Goal: Transaction & Acquisition: Purchase product/service

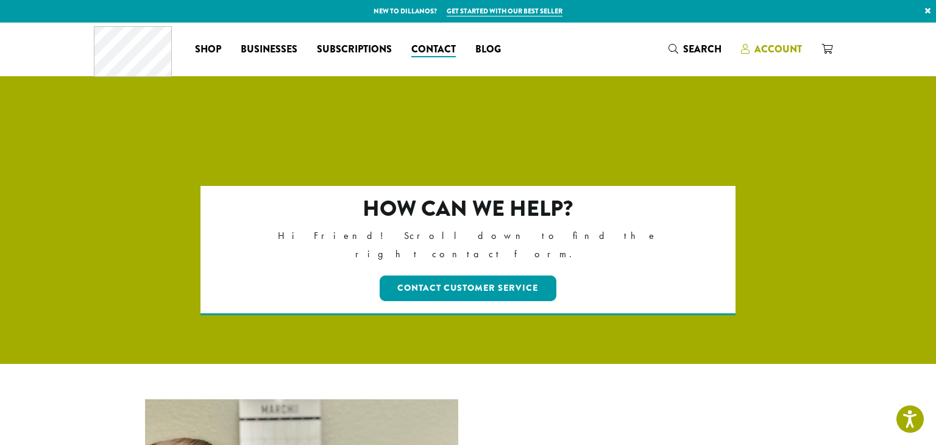
click at [769, 45] on span "Account" at bounding box center [778, 49] width 48 height 14
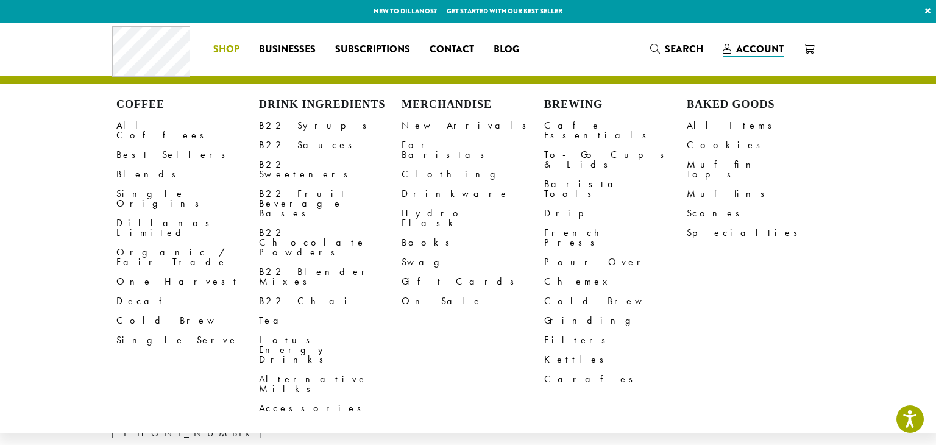
click at [223, 49] on span "Shop" at bounding box center [226, 49] width 26 height 15
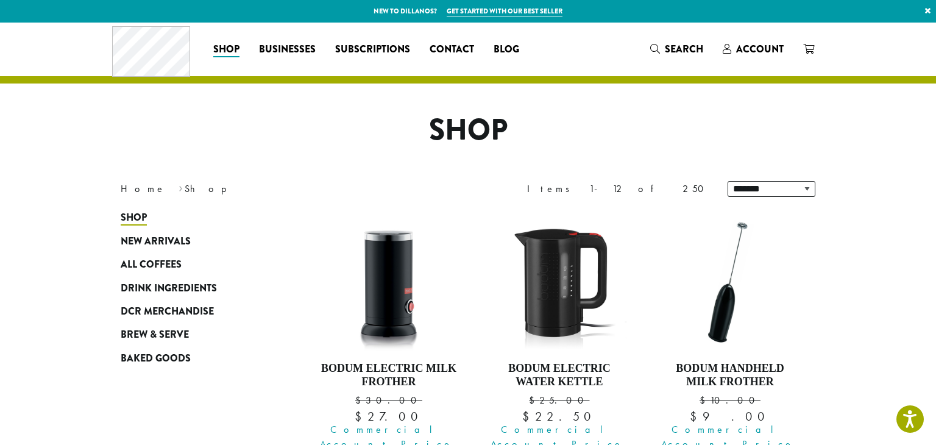
click at [754, 49] on span "Account" at bounding box center [760, 49] width 48 height 14
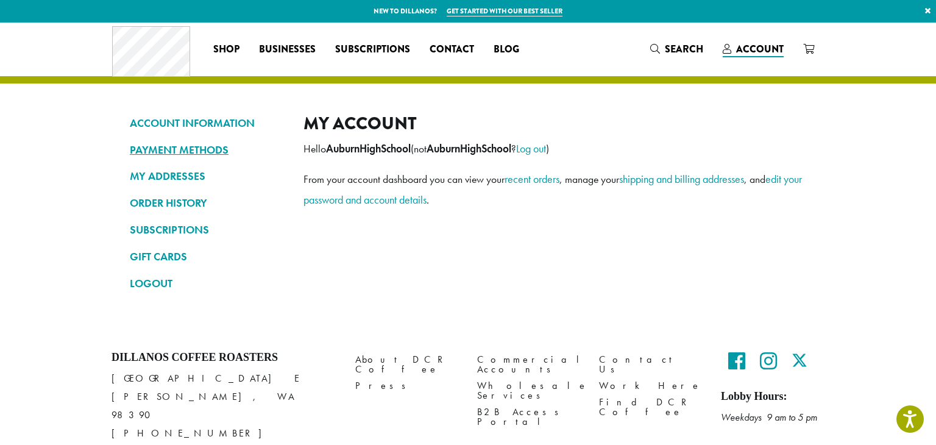
click at [169, 144] on link "PAYMENT METHODS" at bounding box center [207, 150] width 155 height 21
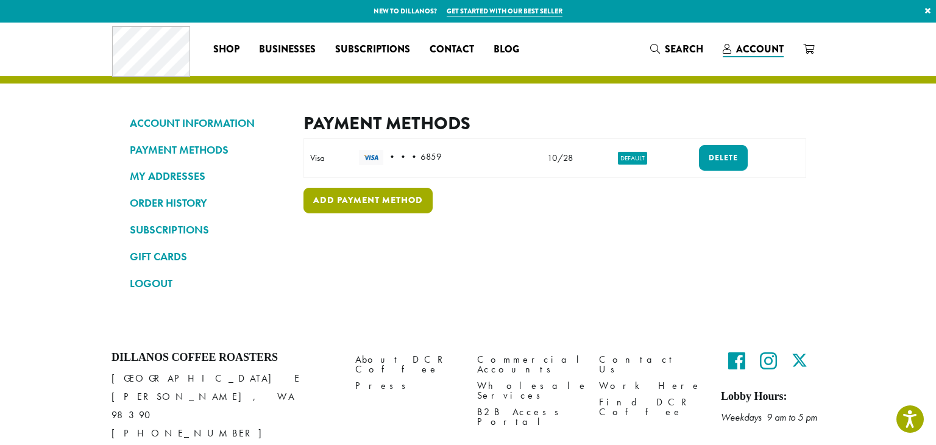
click at [404, 189] on link "Add payment method" at bounding box center [368, 201] width 129 height 26
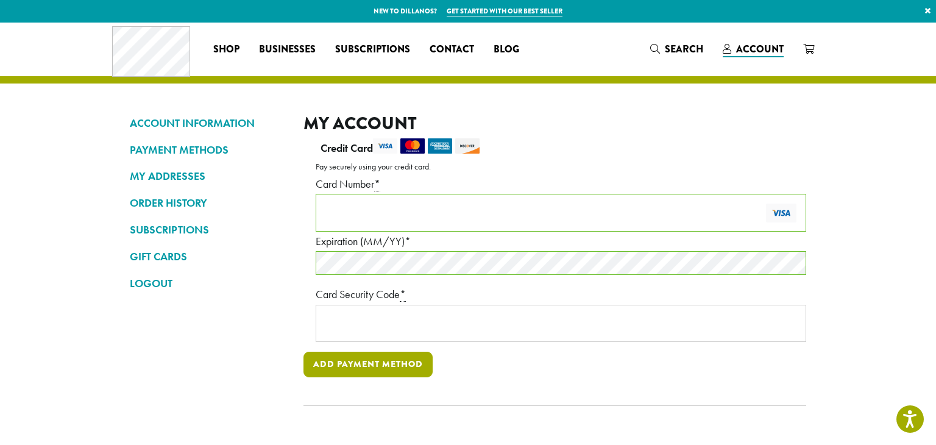
click at [361, 371] on button "Add payment method" at bounding box center [368, 365] width 129 height 26
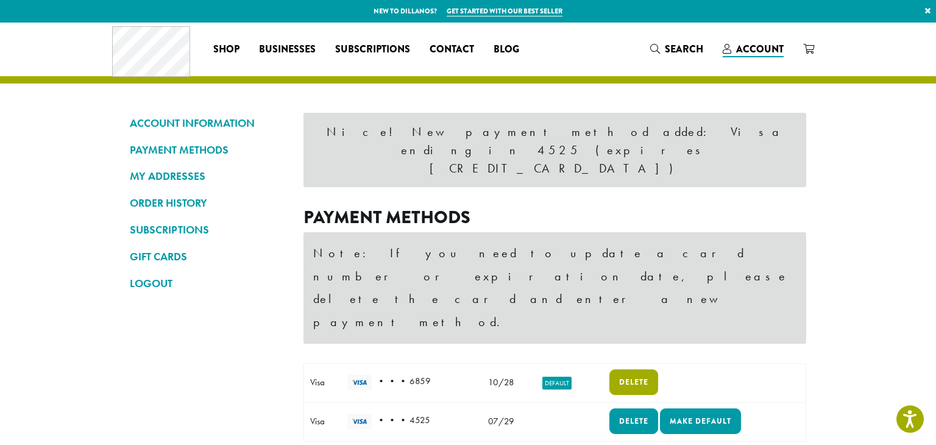
click at [647, 369] on link "Delete" at bounding box center [633, 382] width 49 height 26
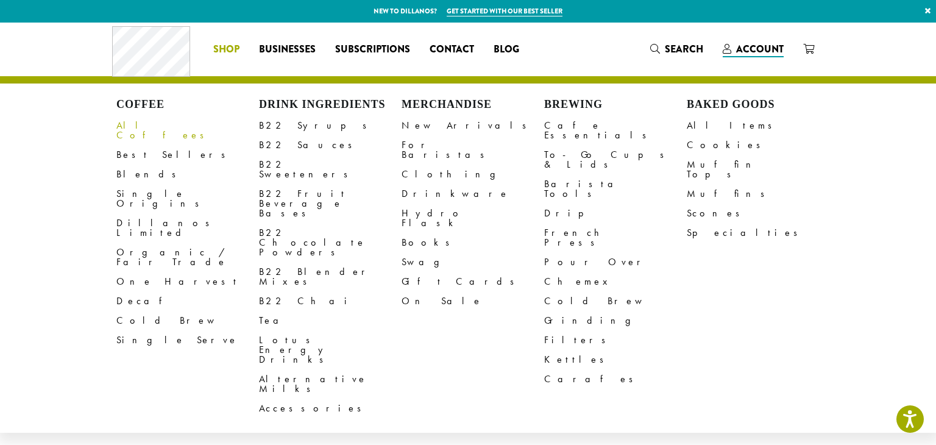
click at [129, 130] on link "All Coffees" at bounding box center [187, 130] width 143 height 29
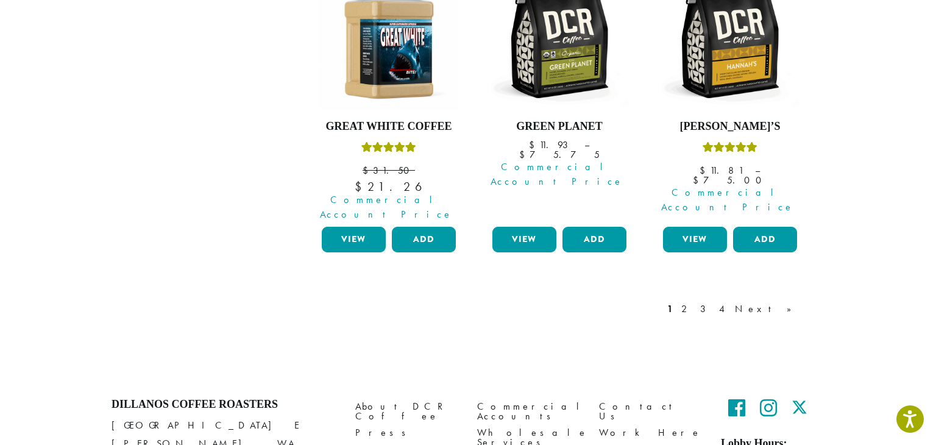
scroll to position [1177, 0]
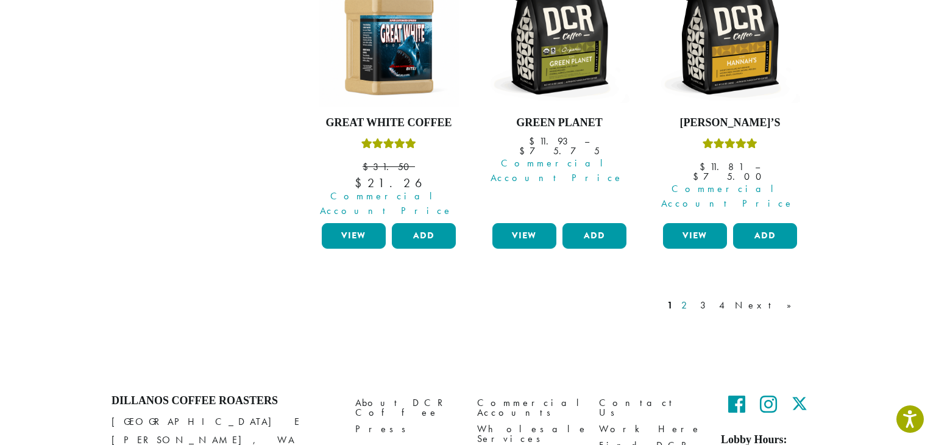
click at [694, 298] on link "2" at bounding box center [686, 305] width 15 height 15
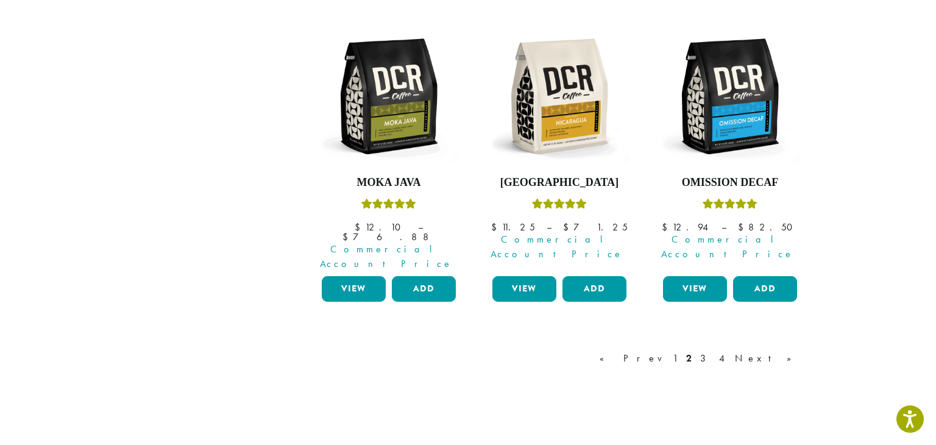
scroll to position [1173, 0]
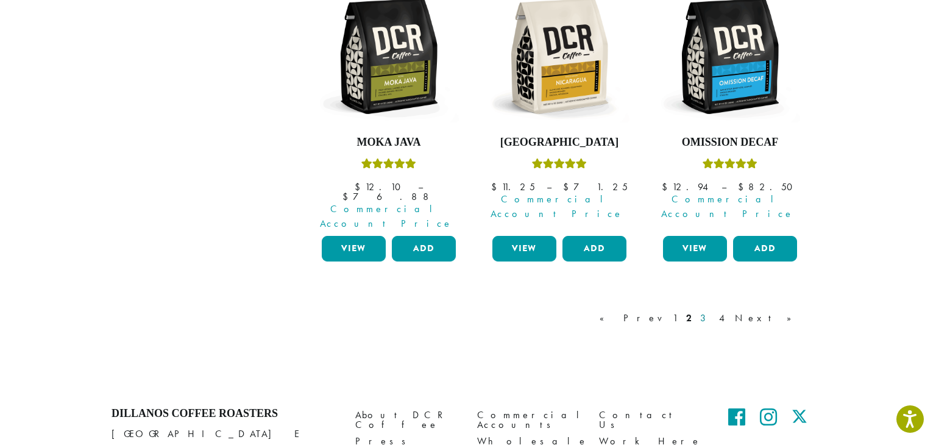
click at [713, 311] on link "3" at bounding box center [705, 318] width 15 height 15
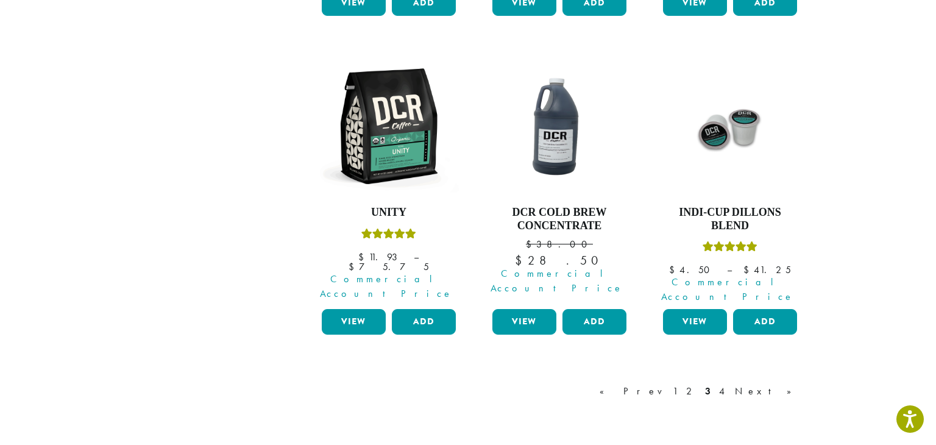
scroll to position [1093, 0]
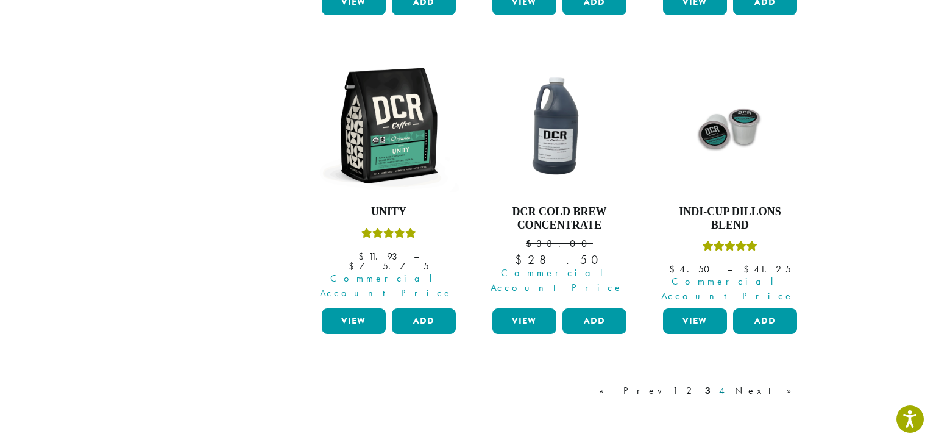
click at [729, 383] on link "4" at bounding box center [723, 390] width 12 height 15
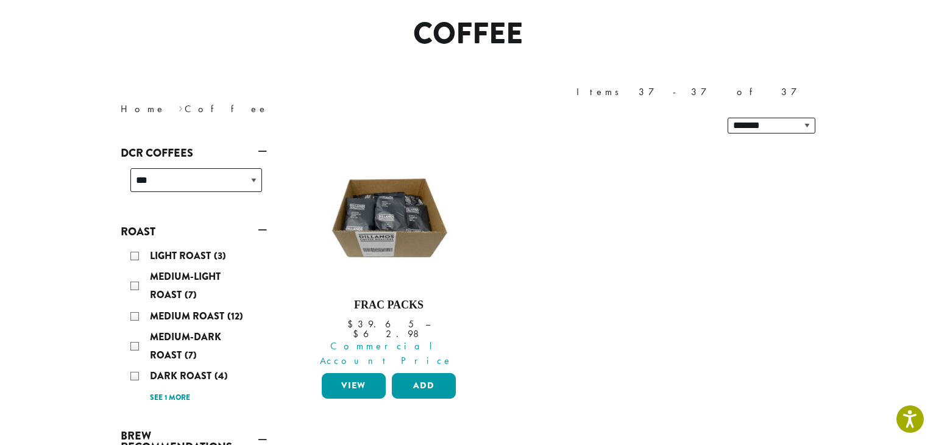
scroll to position [75, 0]
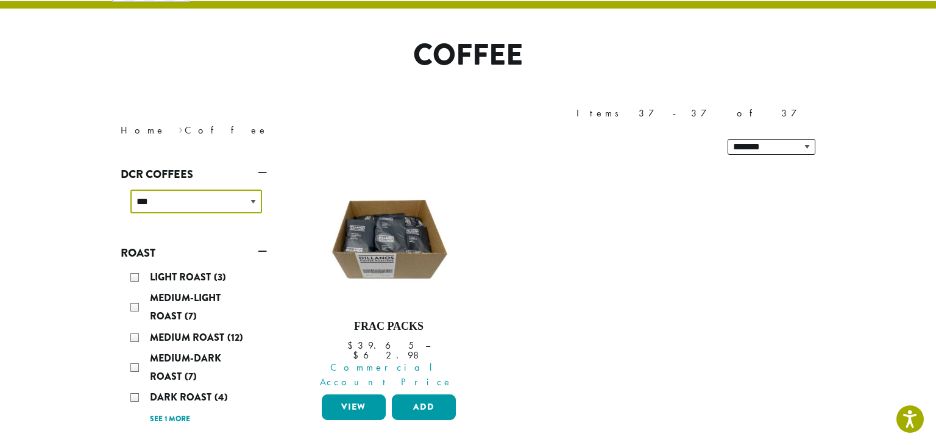
click at [196, 190] on select "**********" at bounding box center [196, 202] width 132 height 24
select select "**********"
click at [130, 190] on select "**********" at bounding box center [196, 202] width 132 height 24
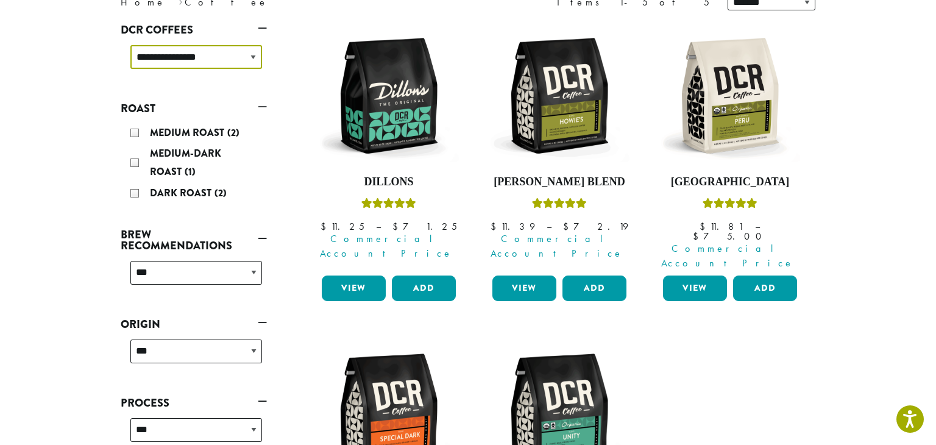
scroll to position [187, 0]
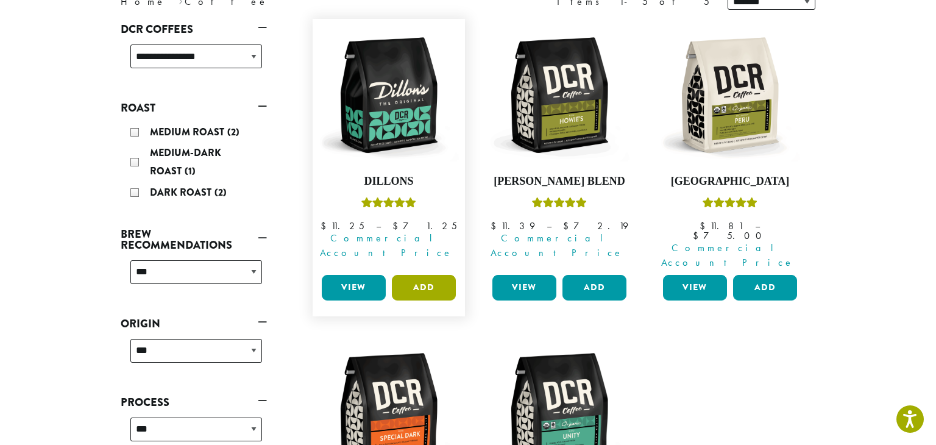
click at [430, 275] on button "Add" at bounding box center [424, 288] width 64 height 26
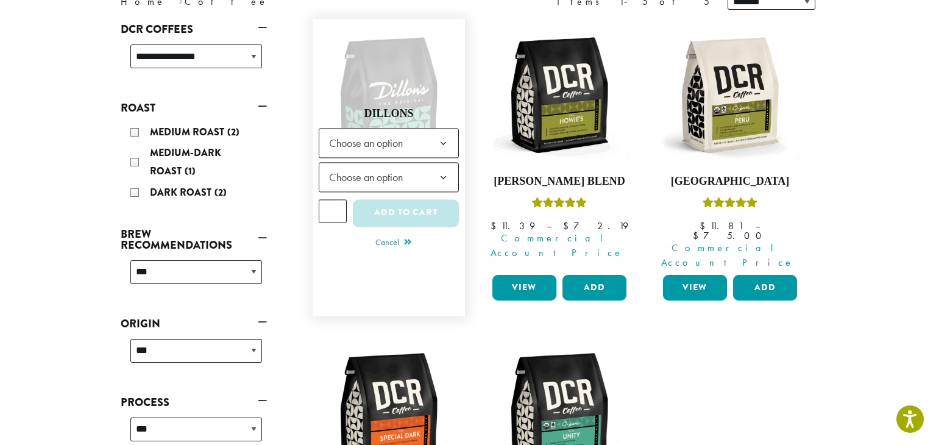
click at [433, 130] on b at bounding box center [443, 144] width 30 height 30
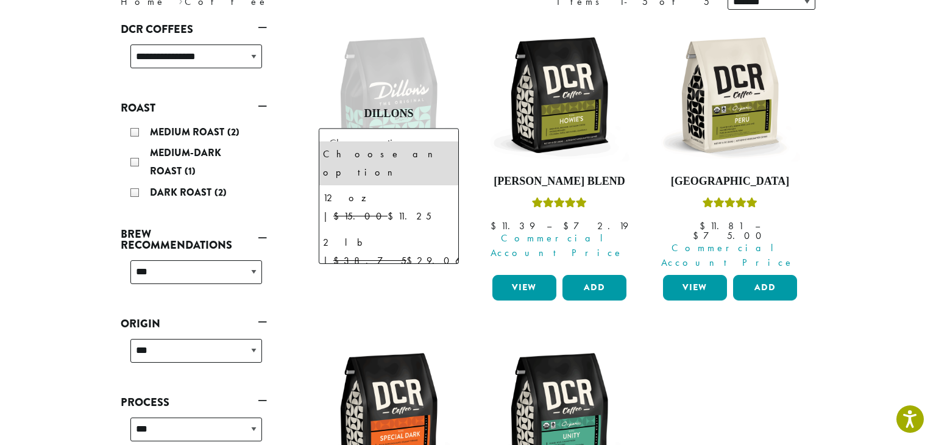
select select "**********"
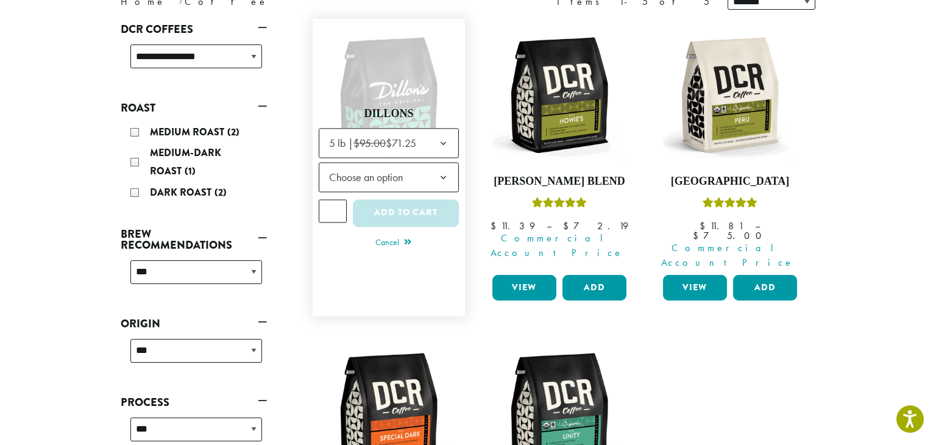
click at [442, 166] on b at bounding box center [443, 178] width 30 height 30
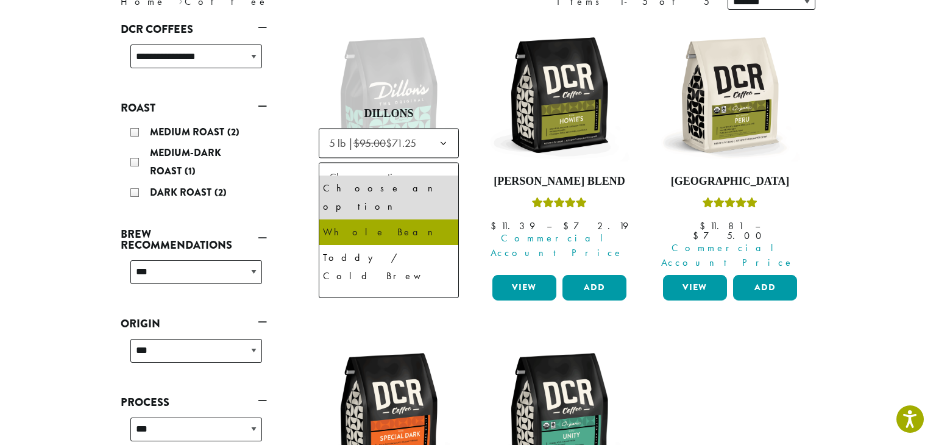
select select "**********"
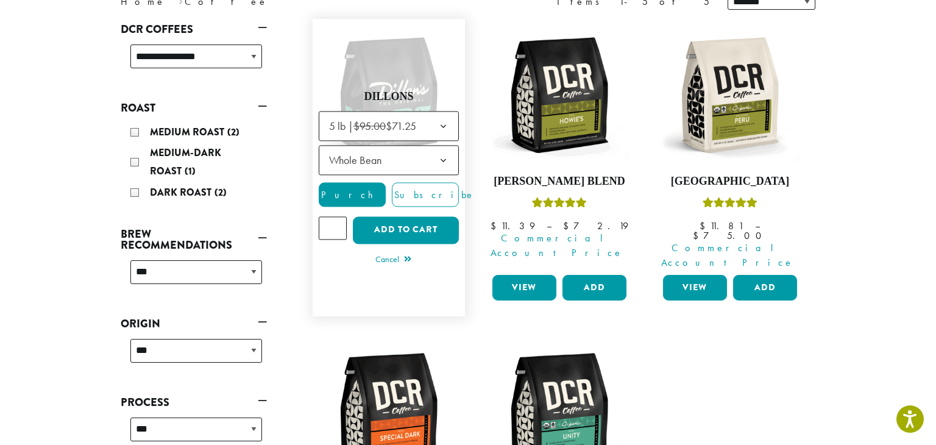
click at [432, 112] on b at bounding box center [443, 127] width 30 height 30
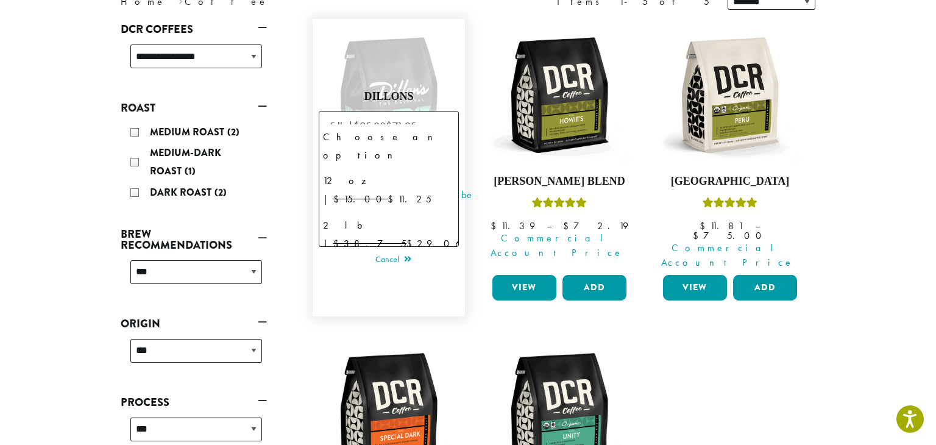
click at [432, 112] on b at bounding box center [443, 127] width 30 height 30
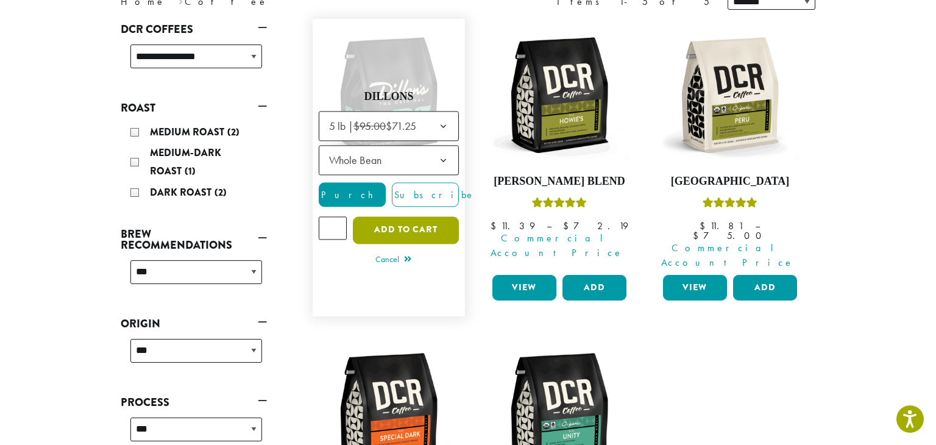
click at [391, 218] on button "Add to cart" at bounding box center [406, 229] width 106 height 27
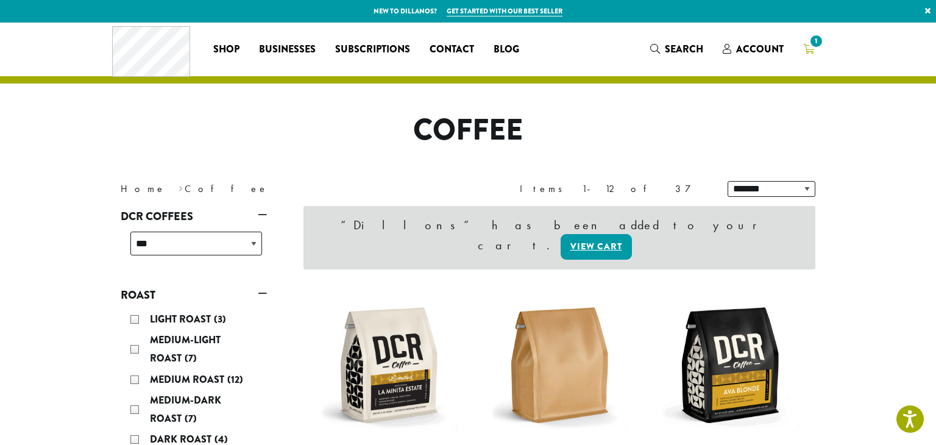
click at [812, 45] on span "1" at bounding box center [816, 41] width 16 height 16
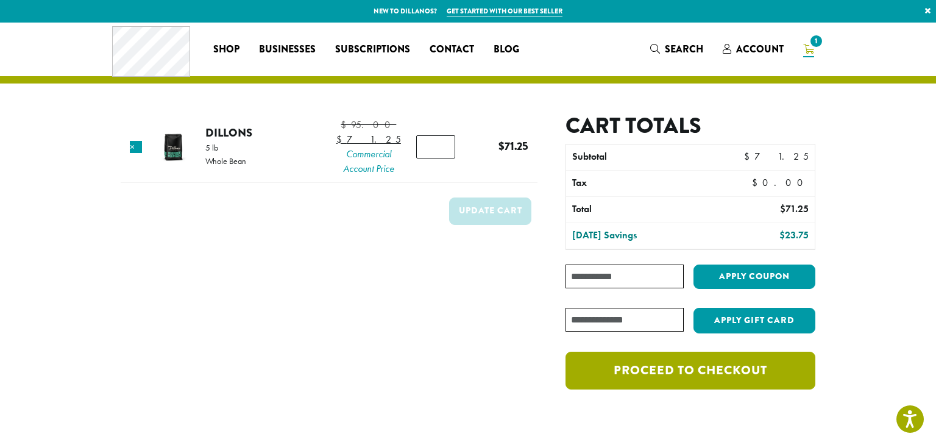
click at [663, 371] on link "Proceed to checkout" at bounding box center [691, 371] width 250 height 38
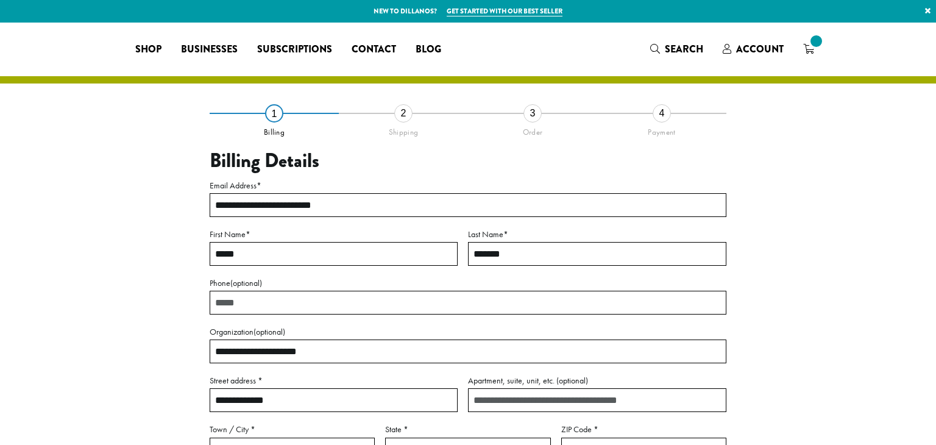
select select "**"
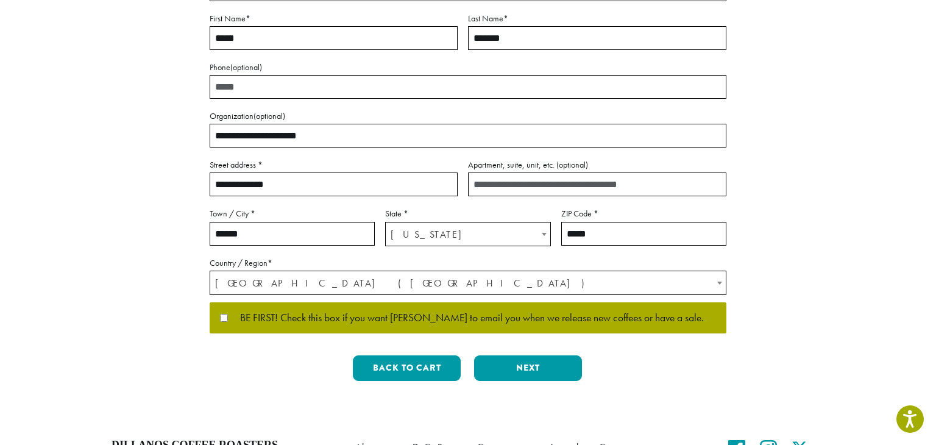
scroll to position [219, 0]
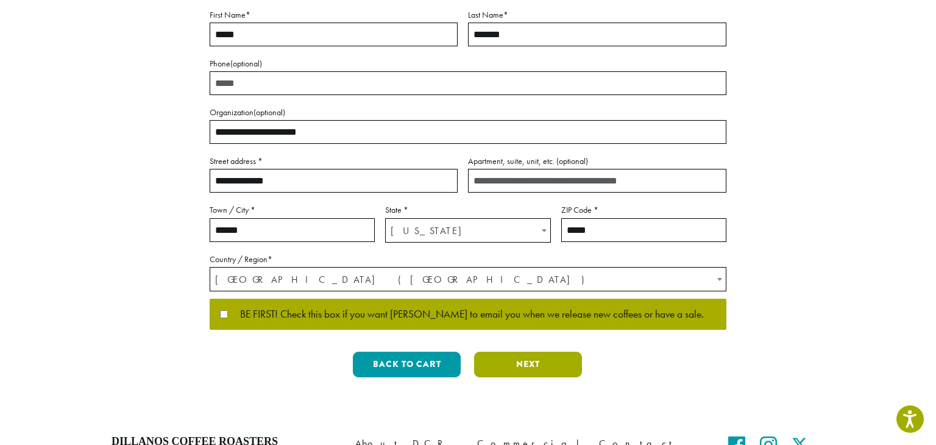
click at [496, 373] on button "Next" at bounding box center [528, 365] width 108 height 26
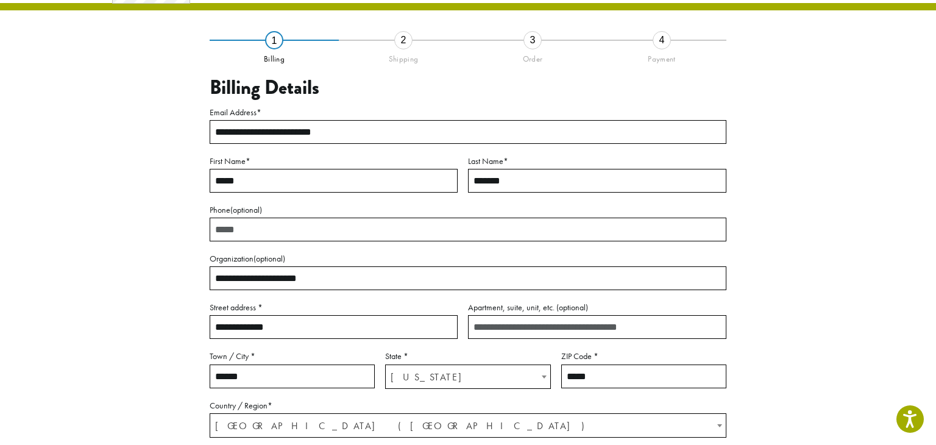
scroll to position [68, 0]
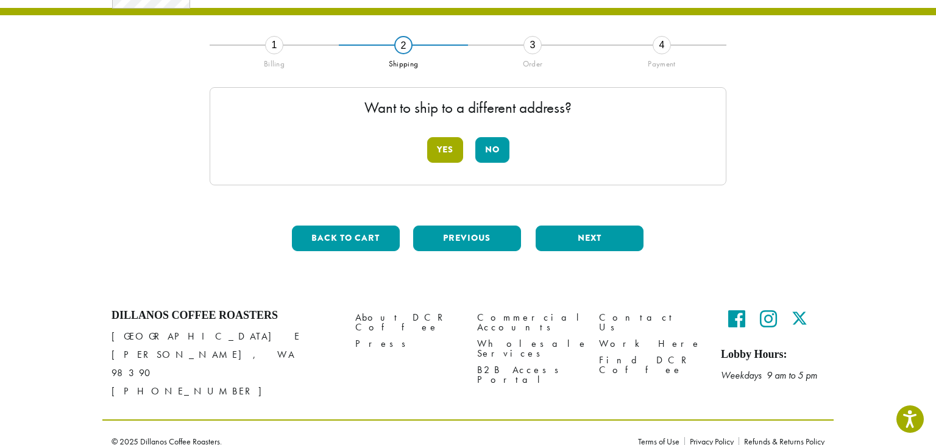
click at [446, 145] on button "Yes" at bounding box center [445, 150] width 36 height 26
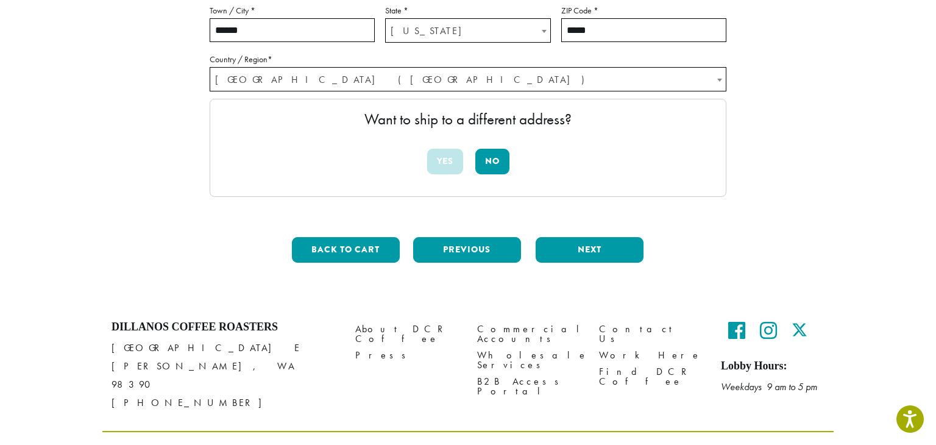
scroll to position [328, 0]
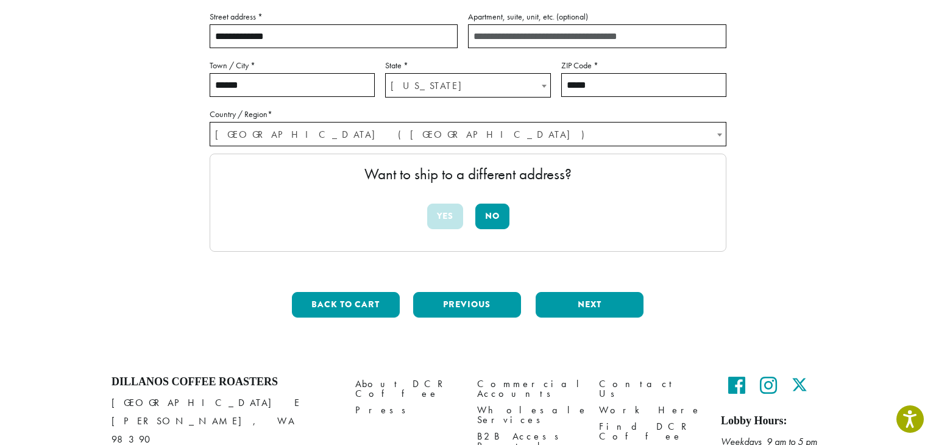
scroll to position [339, 0]
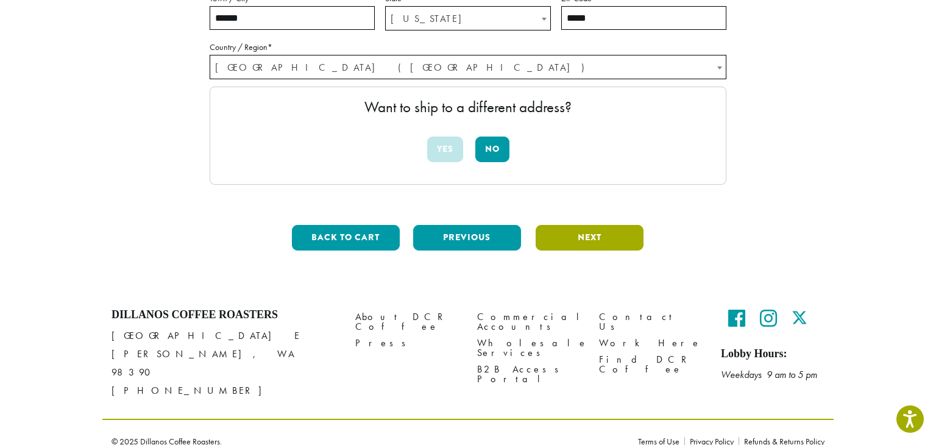
click at [608, 245] on button "Next" at bounding box center [590, 238] width 108 height 26
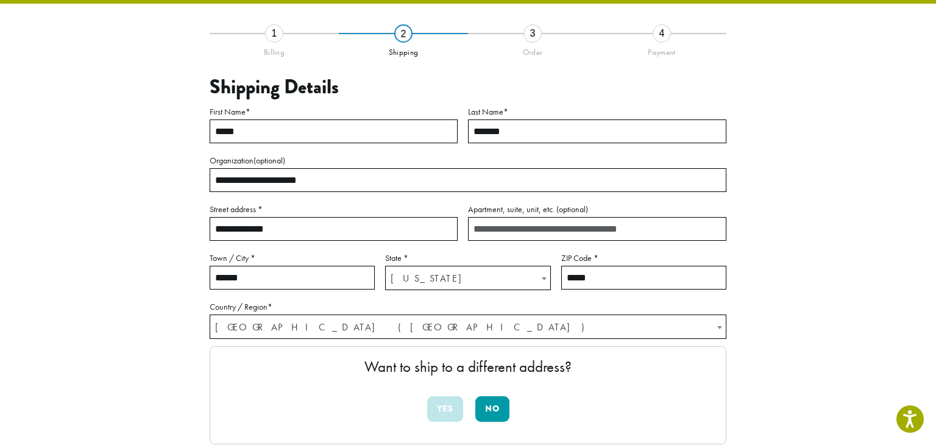
scroll to position [69, 0]
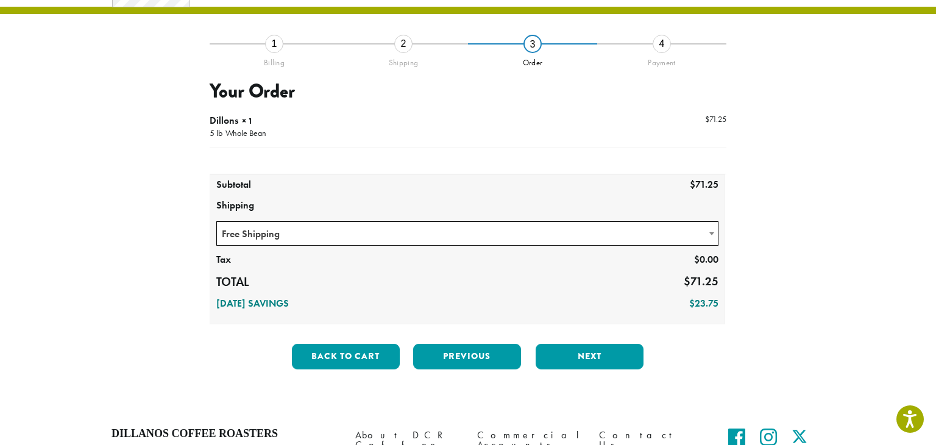
click at [711, 235] on span at bounding box center [712, 234] width 12 height 24
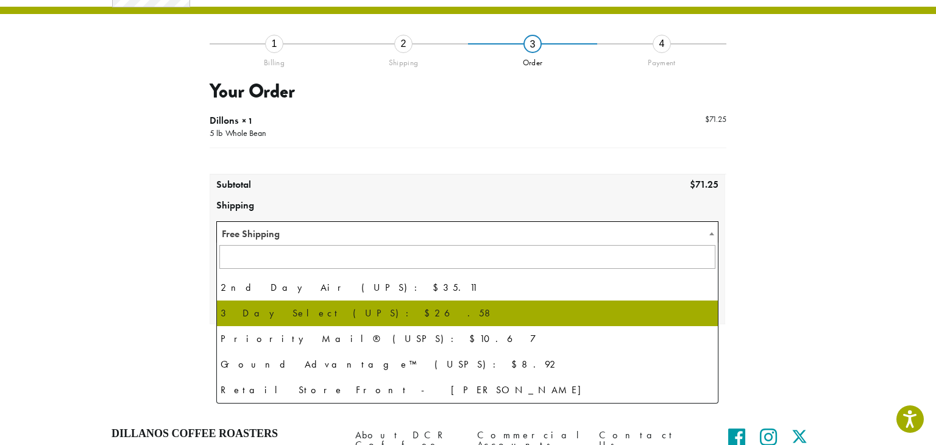
scroll to position [83, 0]
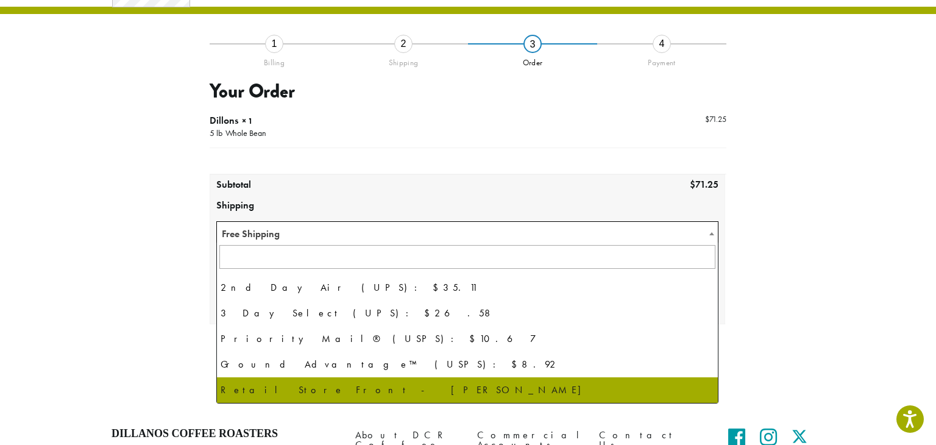
select select "**********"
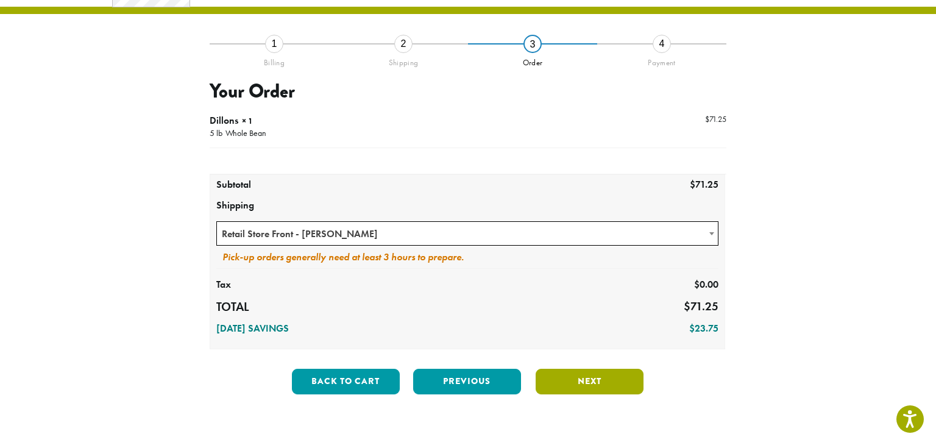
click at [589, 377] on button "Next" at bounding box center [590, 382] width 108 height 26
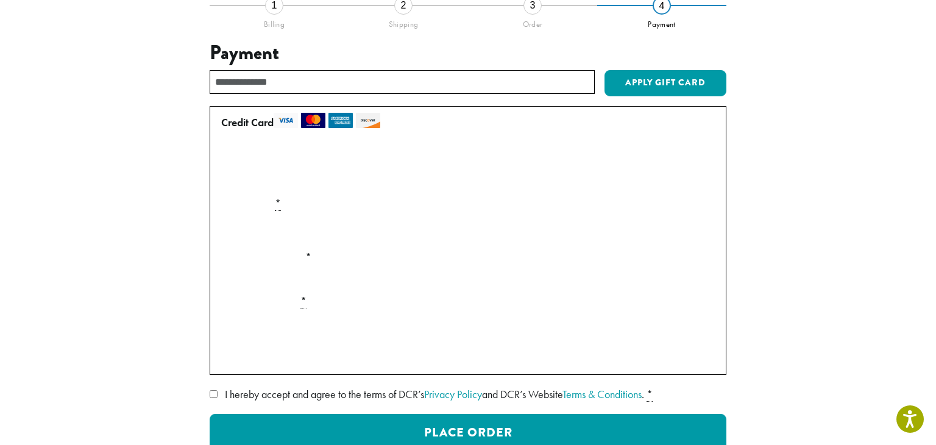
scroll to position [108, 0]
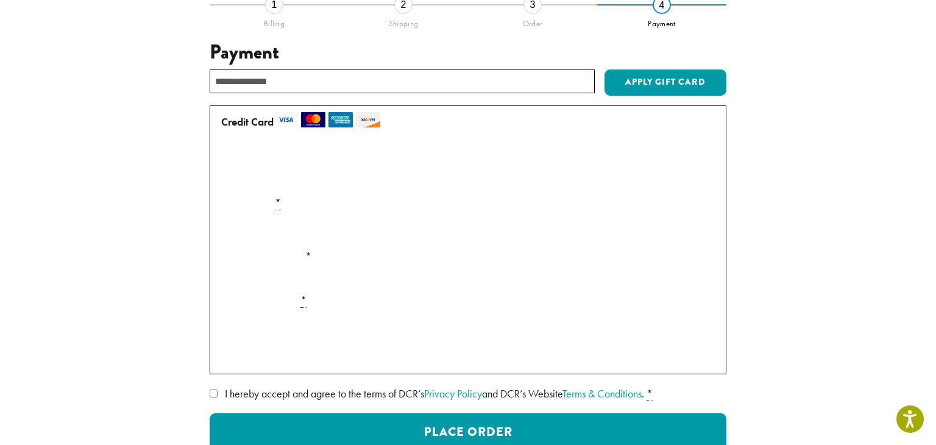
click at [697, 227] on div "Payment Info" at bounding box center [467, 230] width 503 height 34
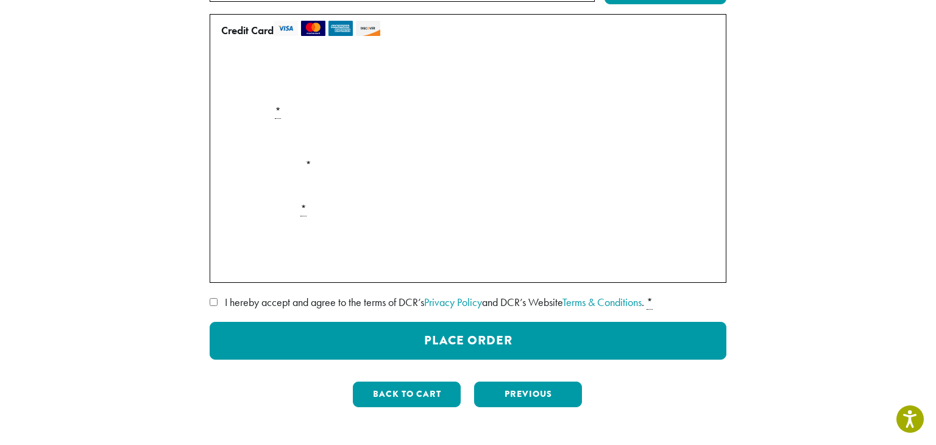
scroll to position [201, 0]
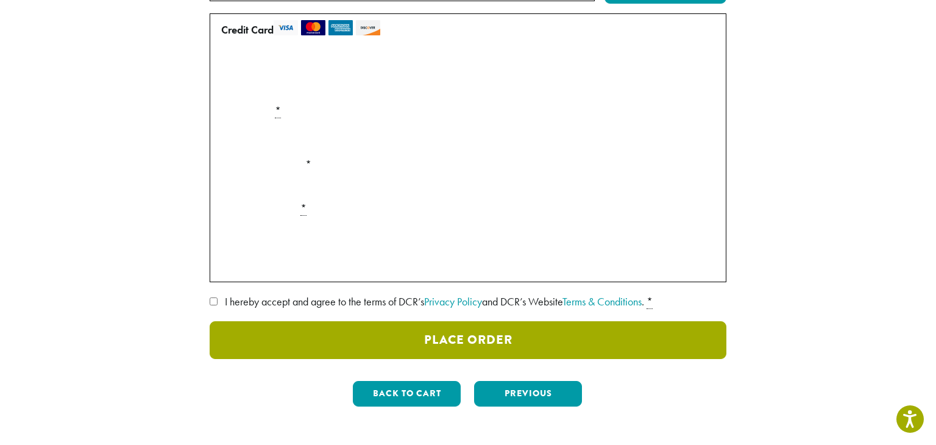
click at [485, 335] on button "Place Order" at bounding box center [468, 340] width 517 height 38
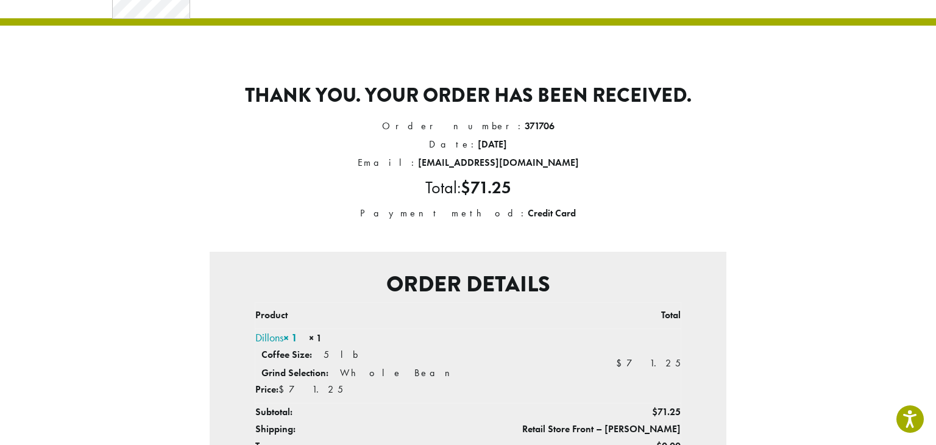
scroll to position [52, 0]
